Goal: Find contact information: Find contact information

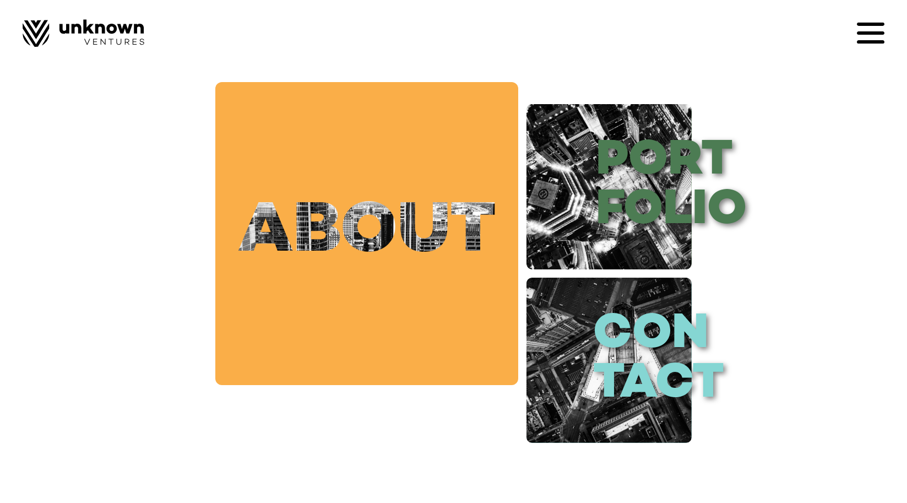
click at [360, 265] on link "about" at bounding box center [366, 233] width 303 height 303
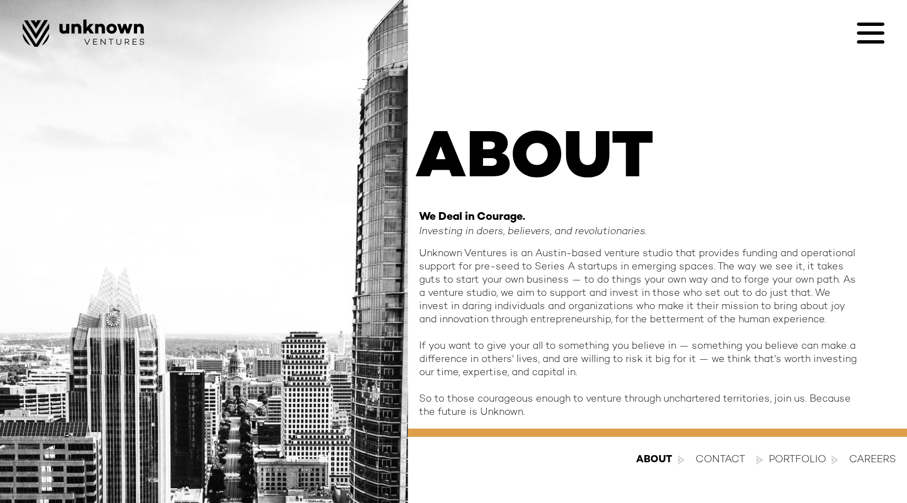
click at [814, 458] on div "Portfolio" at bounding box center [797, 459] width 57 height 13
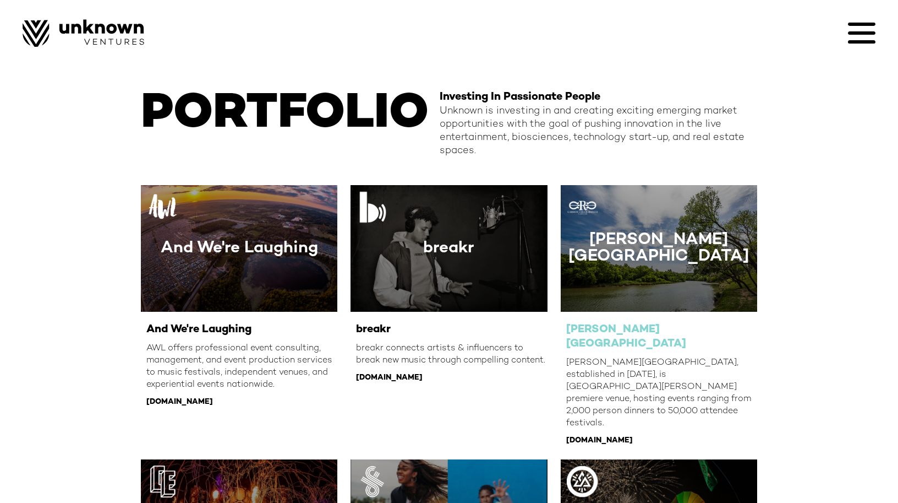
click at [668, 363] on div "Carson Creek Ranch, established in 1851, is Austin’s premiere venue, hosting ev…" at bounding box center [661, 393] width 191 height 73
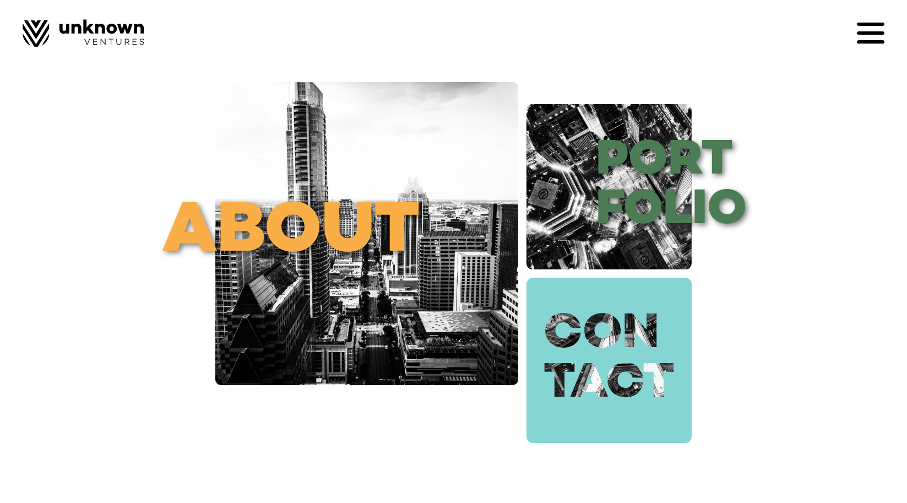
click at [615, 325] on link "con tact" at bounding box center [608, 359] width 165 height 165
click at [635, 344] on link "con tact" at bounding box center [608, 359] width 165 height 165
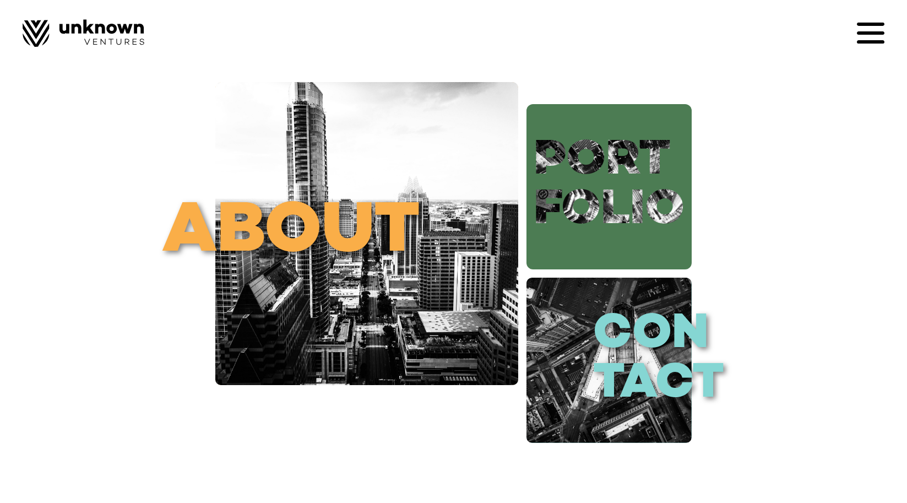
click at [593, 214] on link "port folio" at bounding box center [608, 186] width 165 height 165
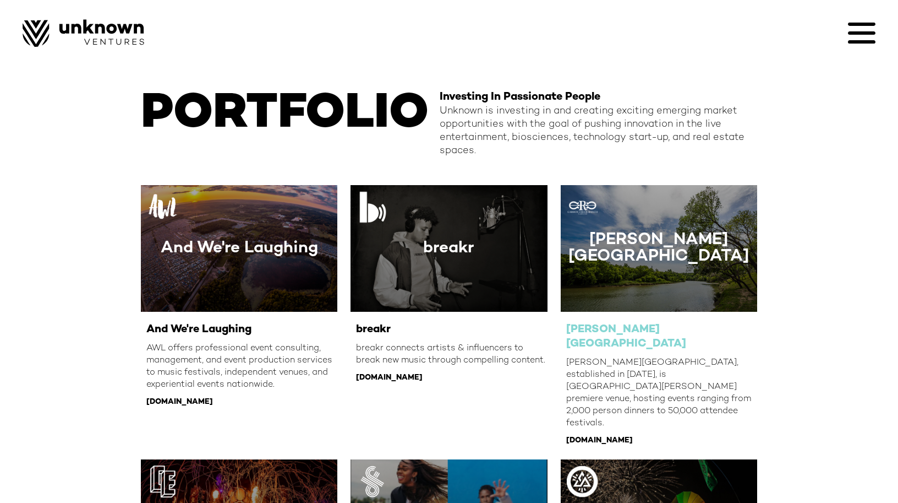
click at [701, 252] on div "[PERSON_NAME][GEOGRAPHIC_DATA]" at bounding box center [659, 248] width 181 height 33
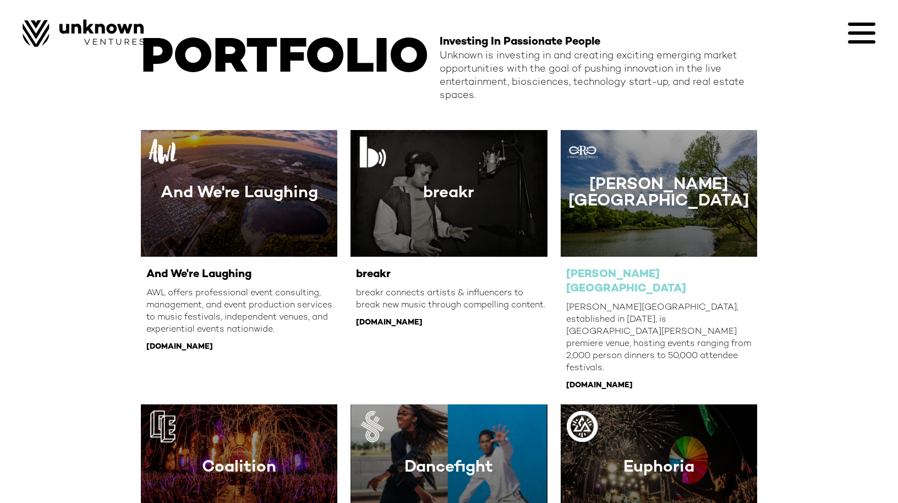
click at [632, 380] on div "[DOMAIN_NAME]" at bounding box center [661, 385] width 191 height 11
